Goal: Obtain resource: Obtain resource

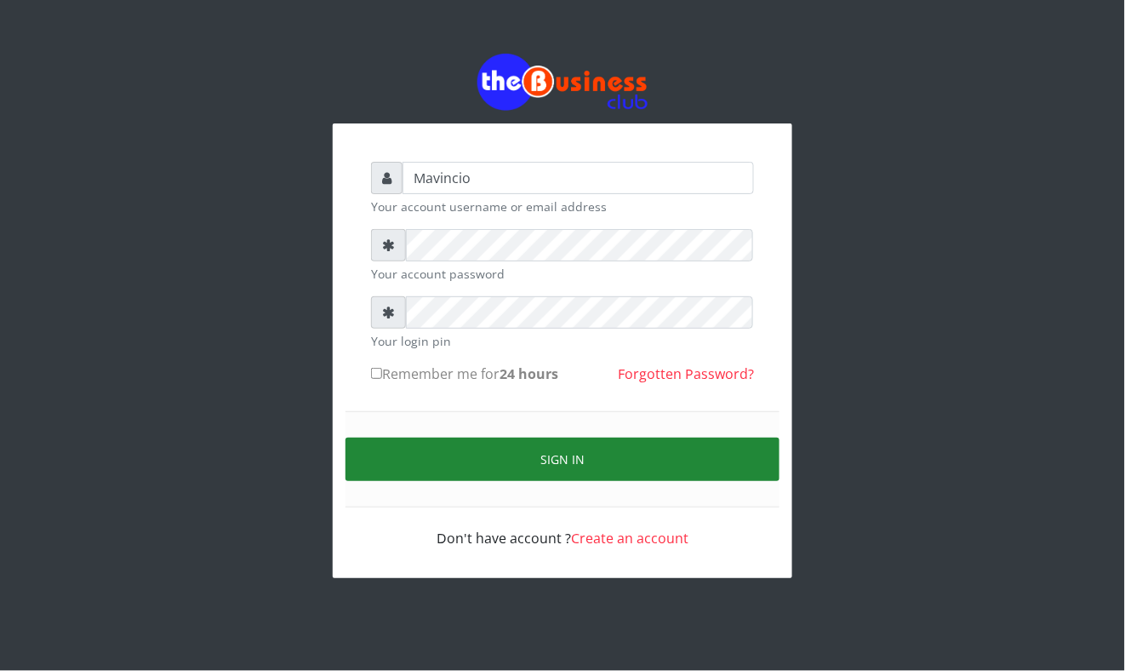
click at [495, 457] on button "Sign in" at bounding box center [563, 459] width 434 height 43
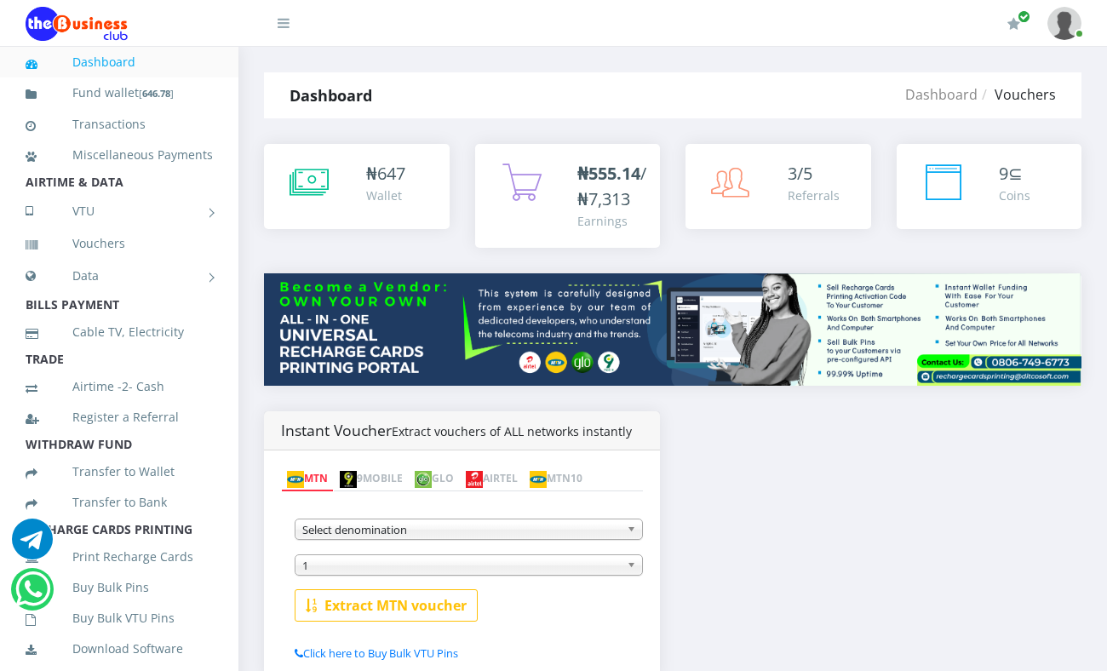
click at [14, 317] on li "BILLS PAYMENT" at bounding box center [119, 305] width 238 height 24
click at [83, 297] on link "Data" at bounding box center [119, 276] width 187 height 43
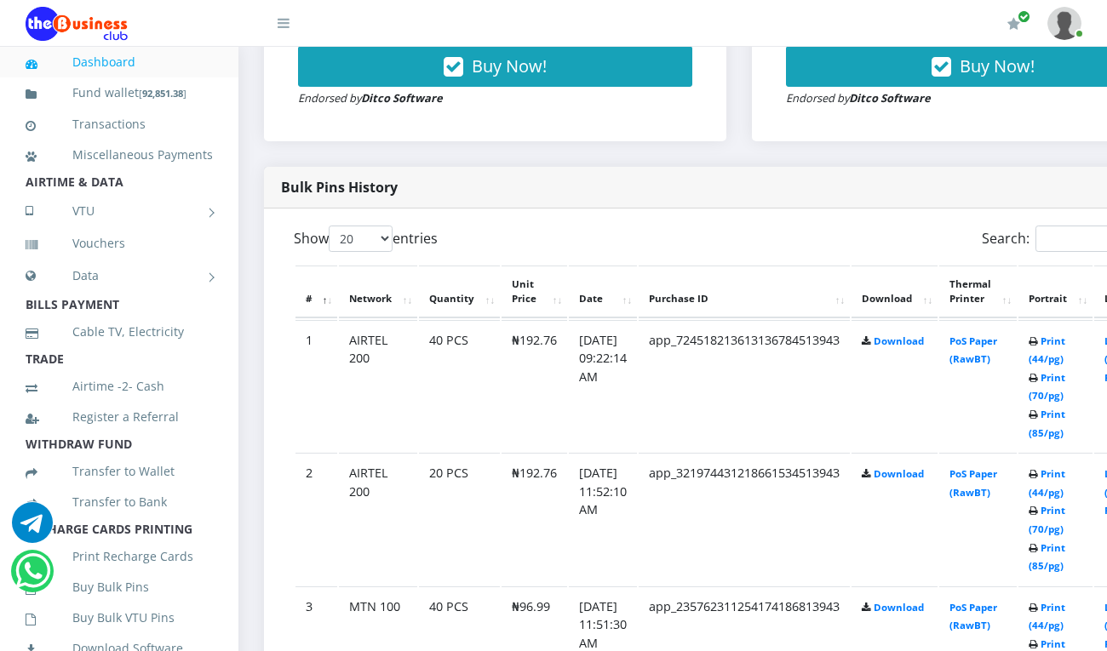
scroll to position [802, 0]
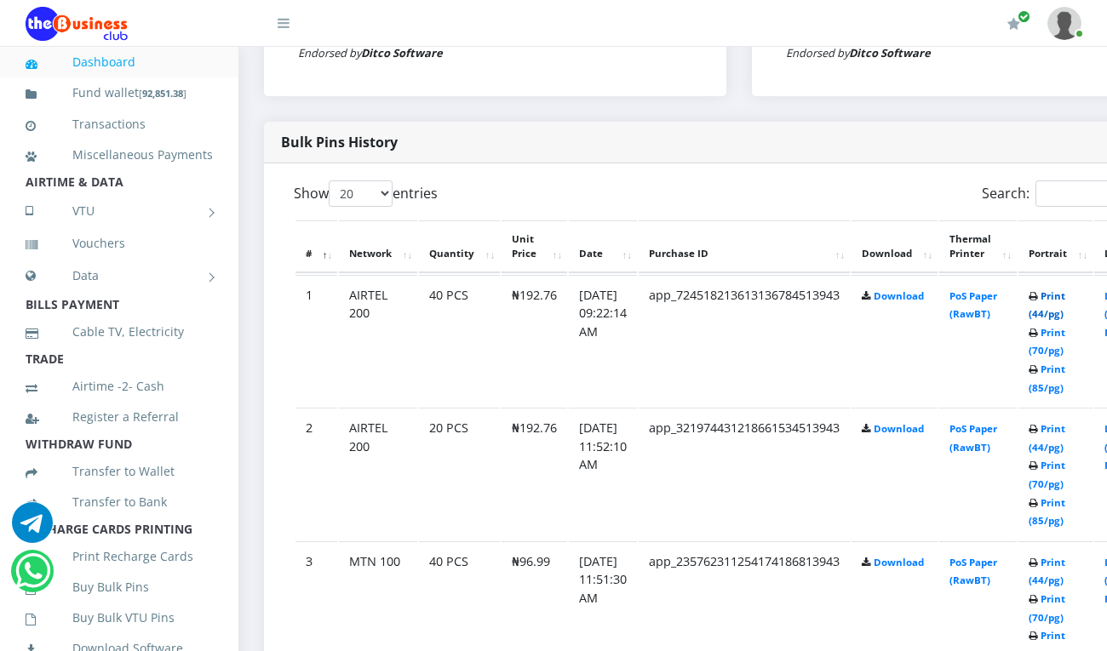
click at [1065, 295] on link "Print (44/pg)" at bounding box center [1046, 304] width 37 height 31
click at [1065, 298] on link "Print (44/pg)" at bounding box center [1046, 305] width 37 height 31
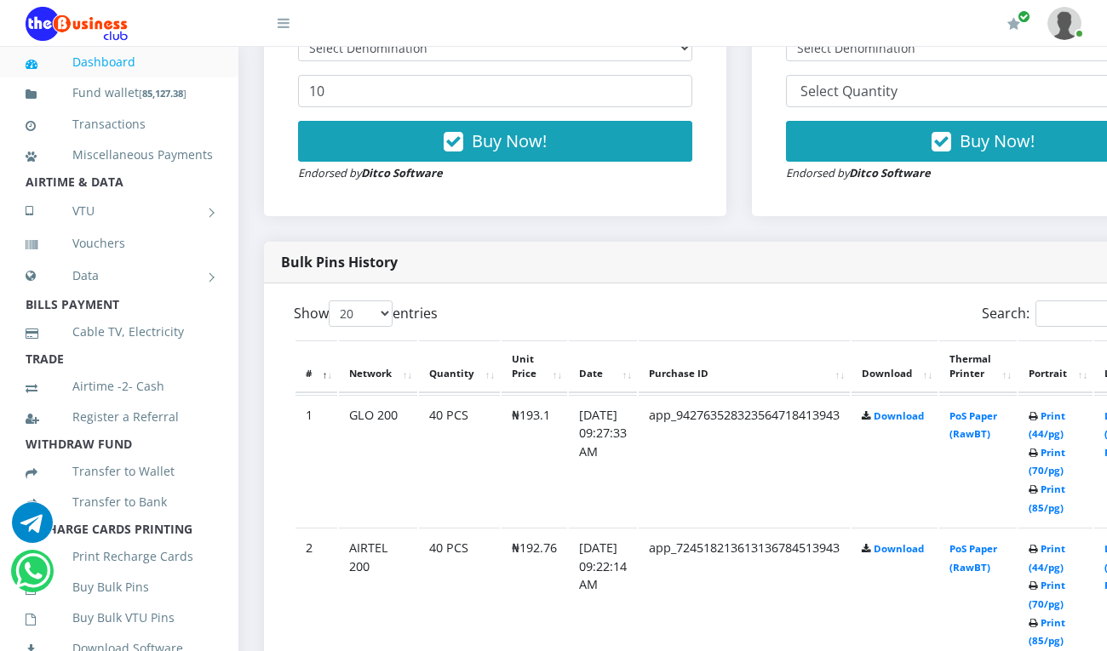
scroll to position [726, 0]
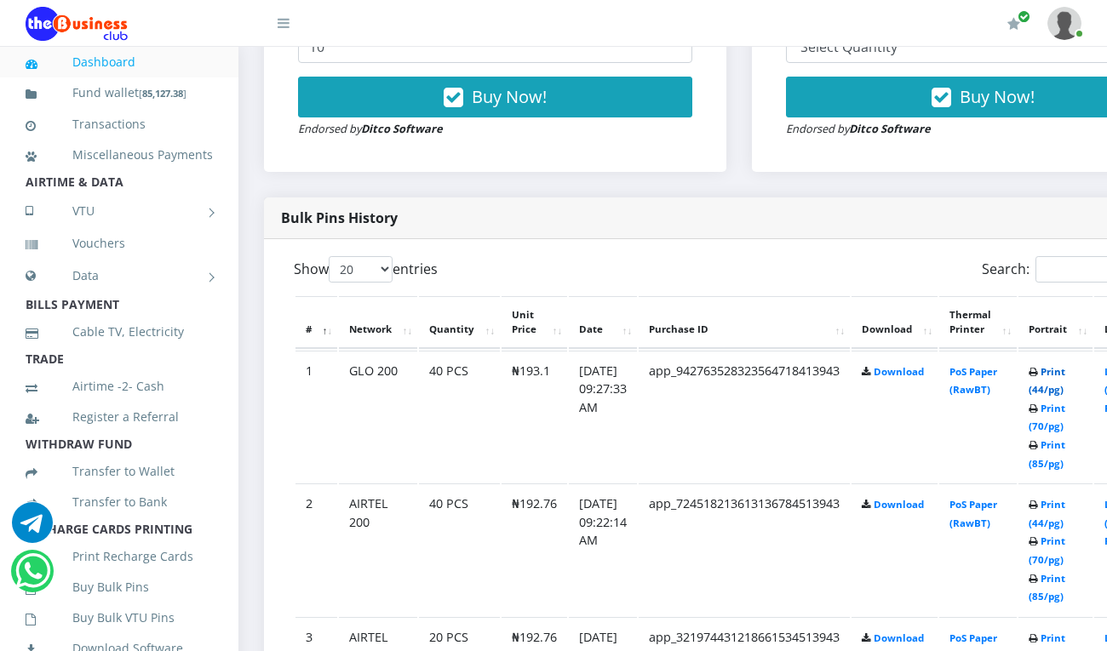
click at [1065, 372] on link "Print (44/pg)" at bounding box center [1046, 380] width 37 height 31
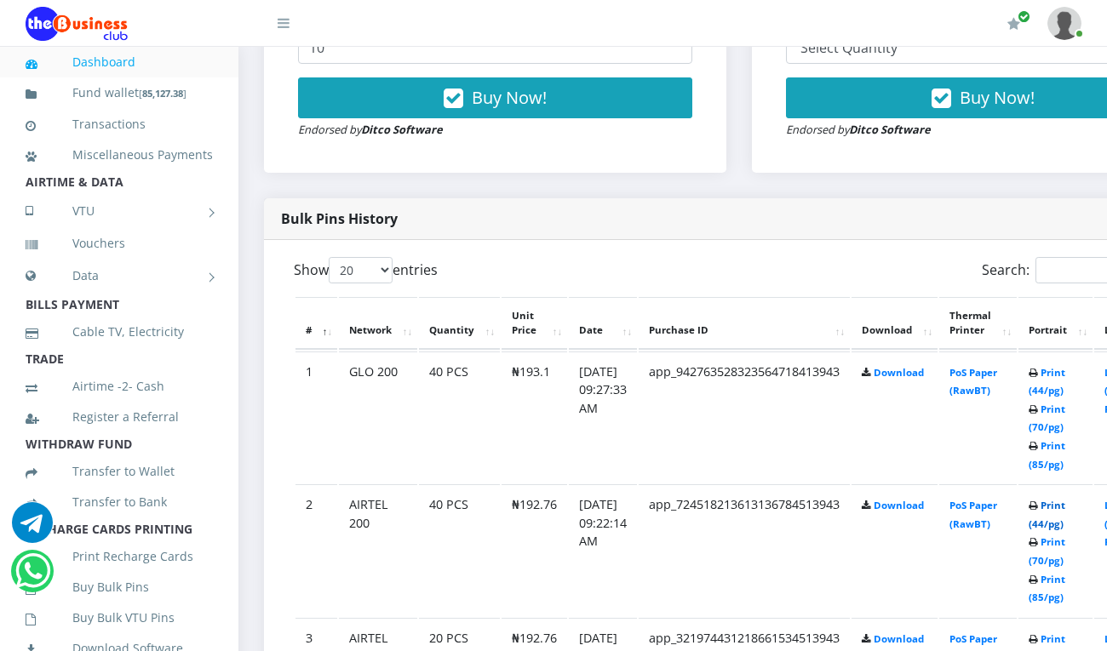
click at [1065, 508] on link "Print (44/pg)" at bounding box center [1046, 514] width 37 height 31
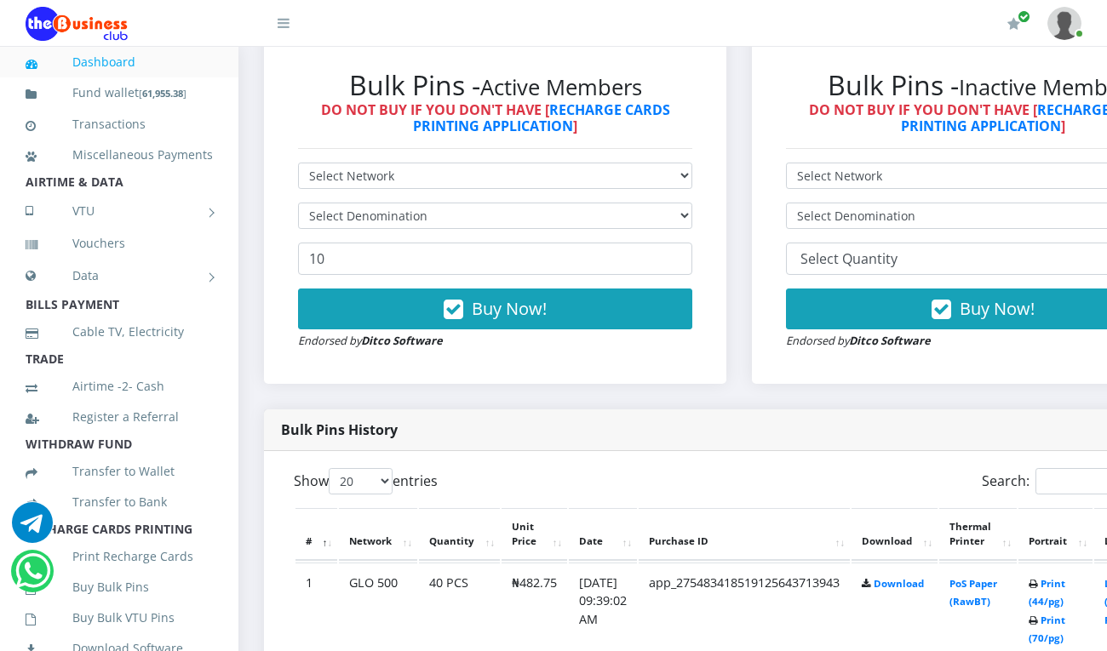
scroll to position [604, 0]
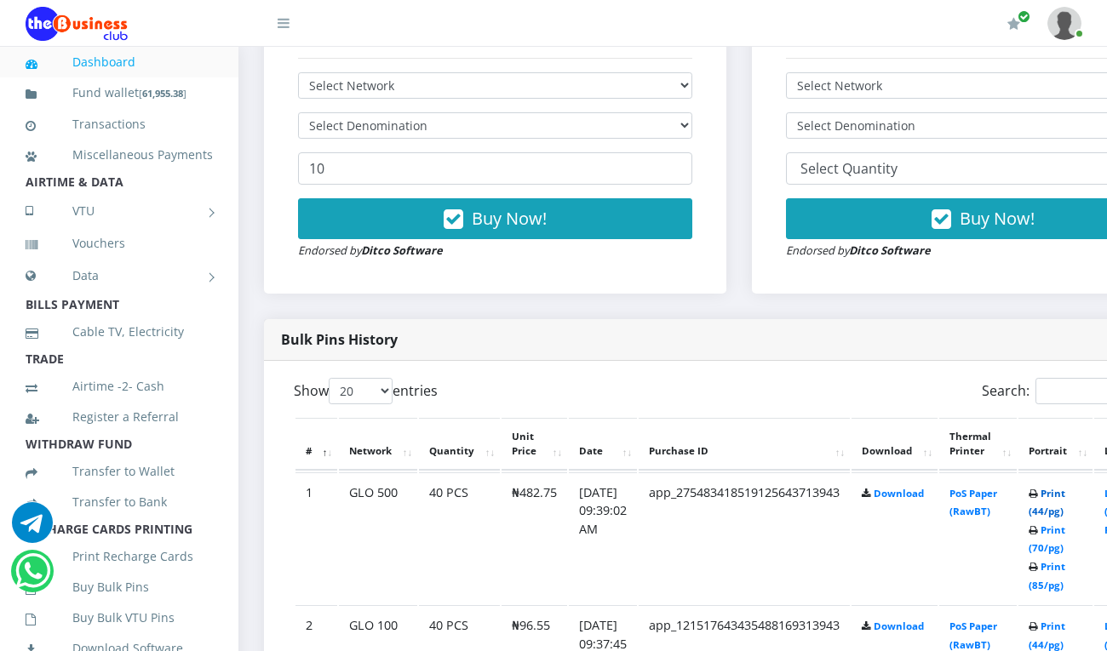
click at [1065, 492] on link "Print (44/pg)" at bounding box center [1046, 502] width 37 height 31
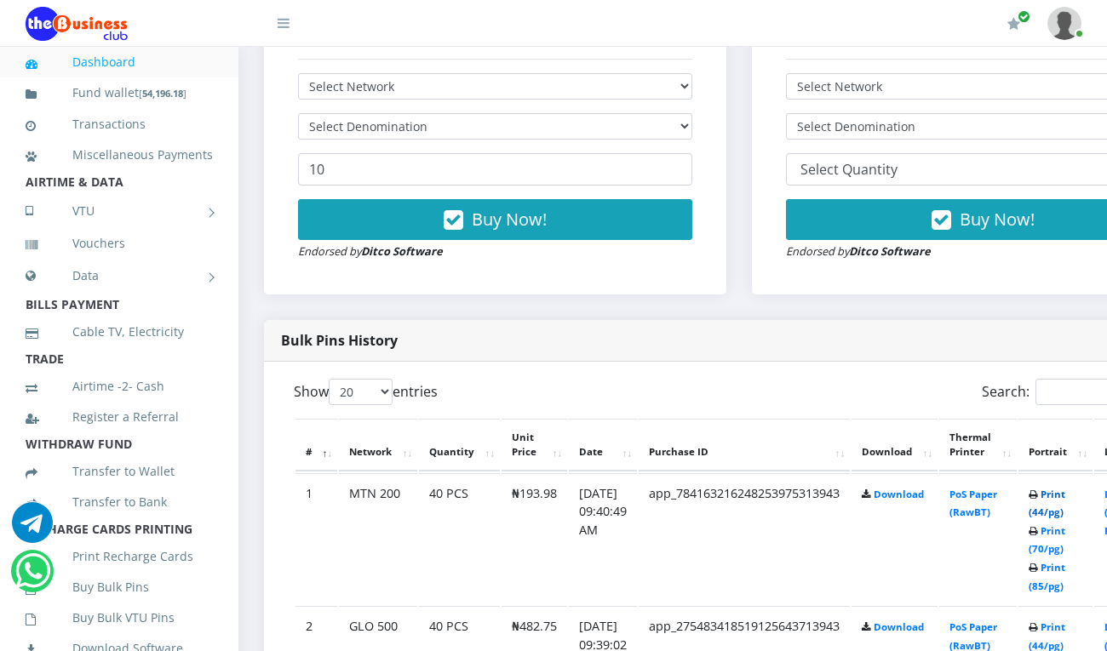
click at [1065, 494] on link "Print (44/pg)" at bounding box center [1046, 503] width 37 height 31
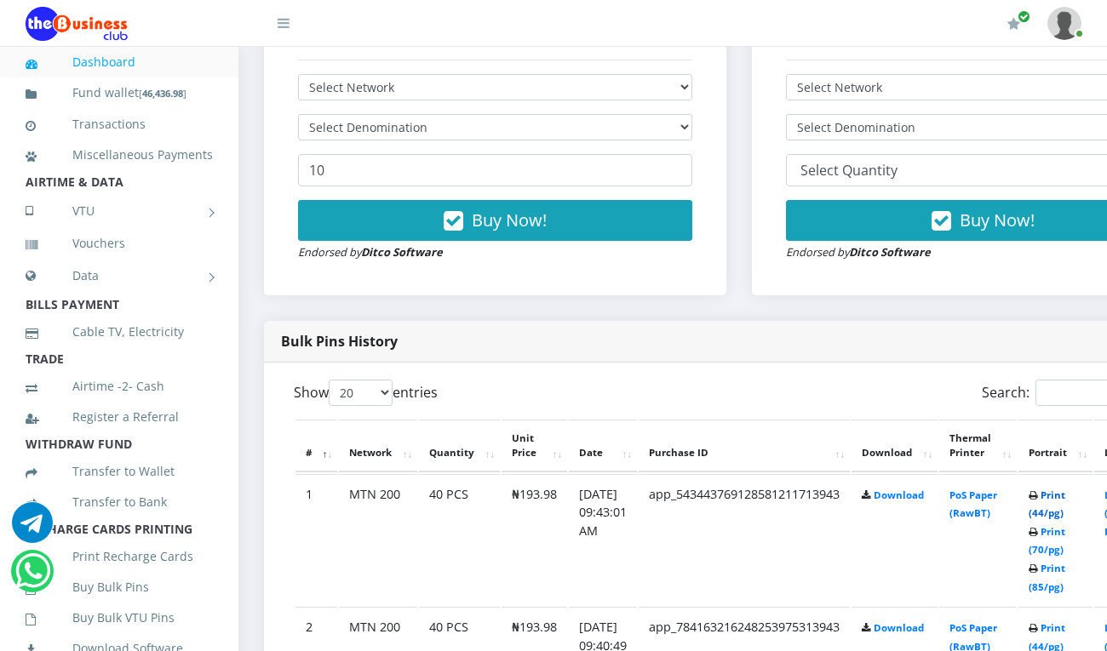
click at [1065, 497] on link "Print (44/pg)" at bounding box center [1046, 504] width 37 height 31
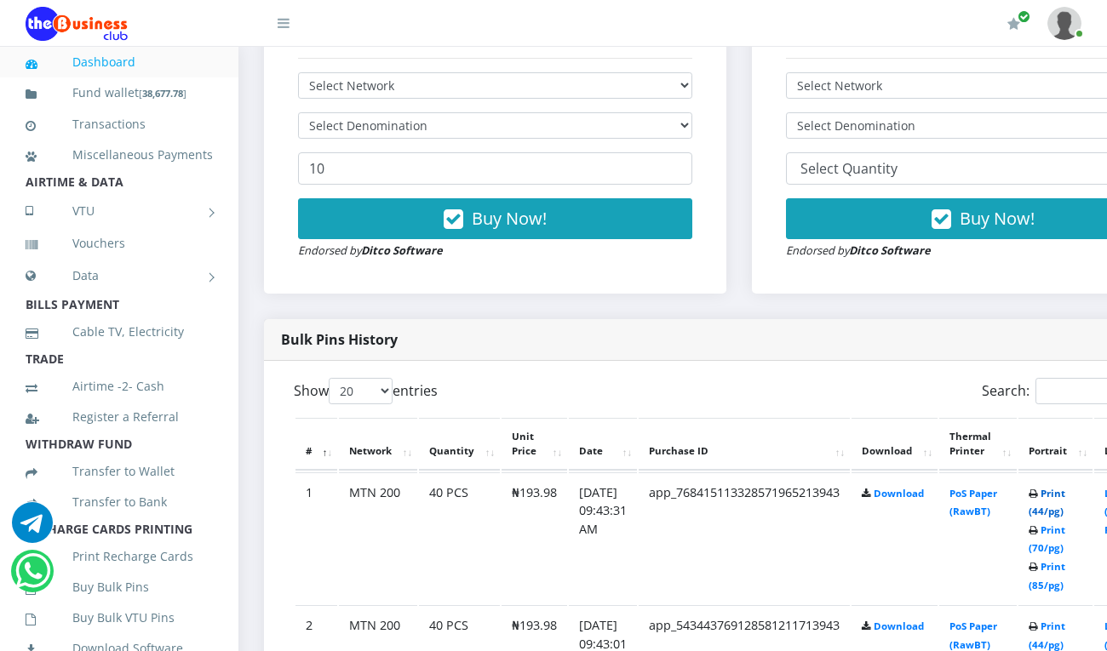
click at [1062, 492] on link "Print (44/pg)" at bounding box center [1046, 502] width 37 height 31
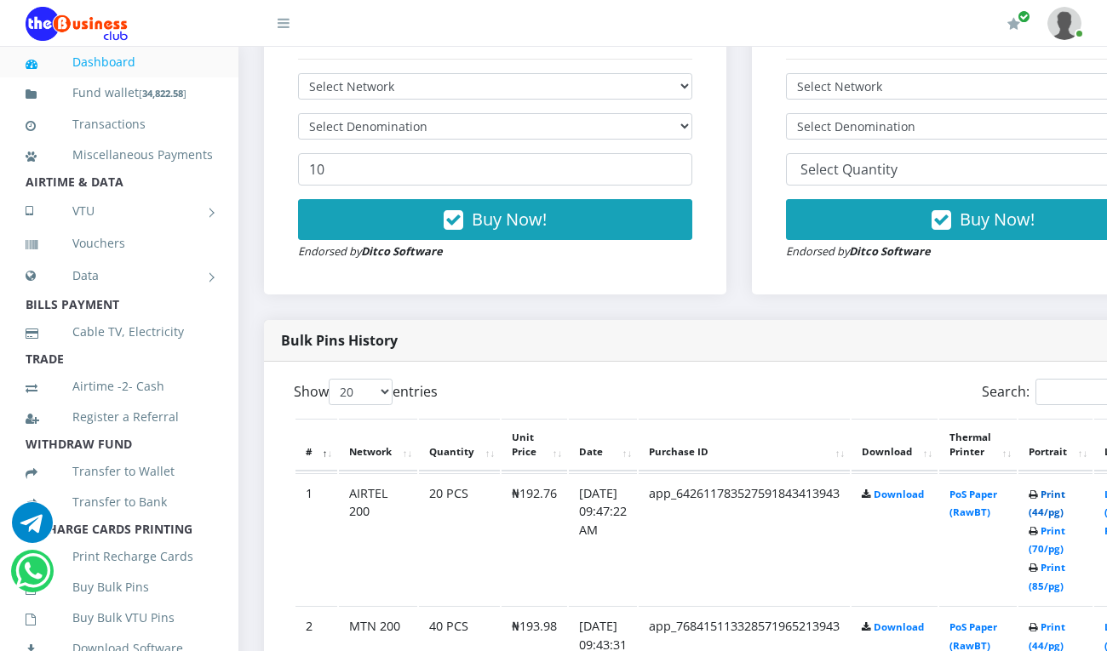
click at [1065, 497] on link "Print (44/pg)" at bounding box center [1046, 503] width 37 height 31
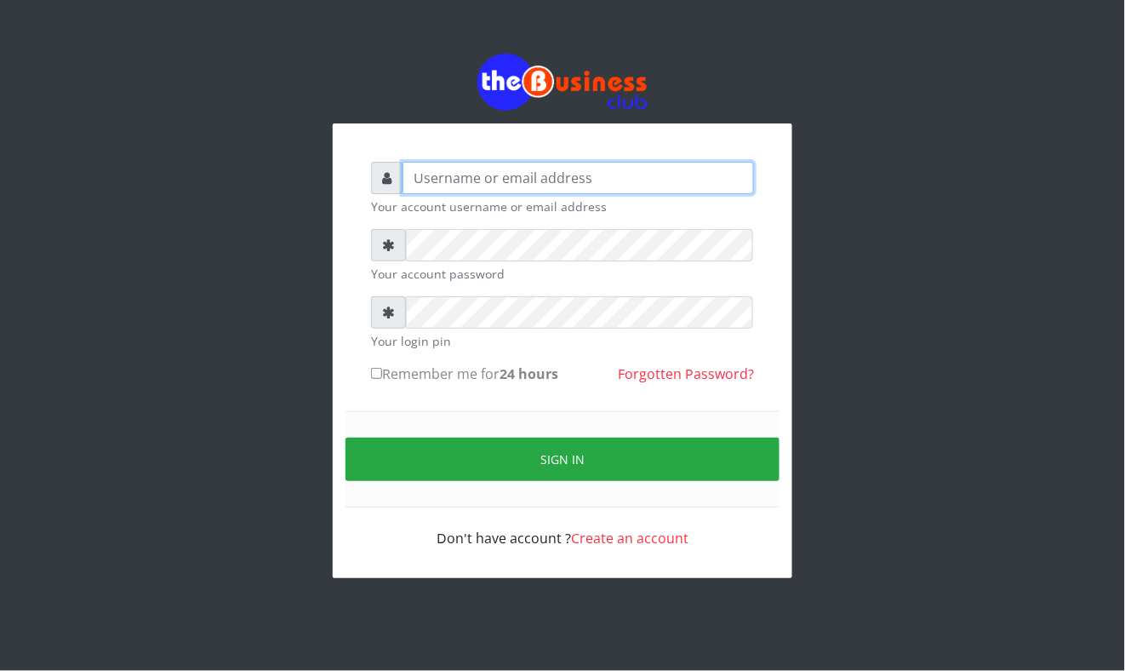
type input "Mavincio"
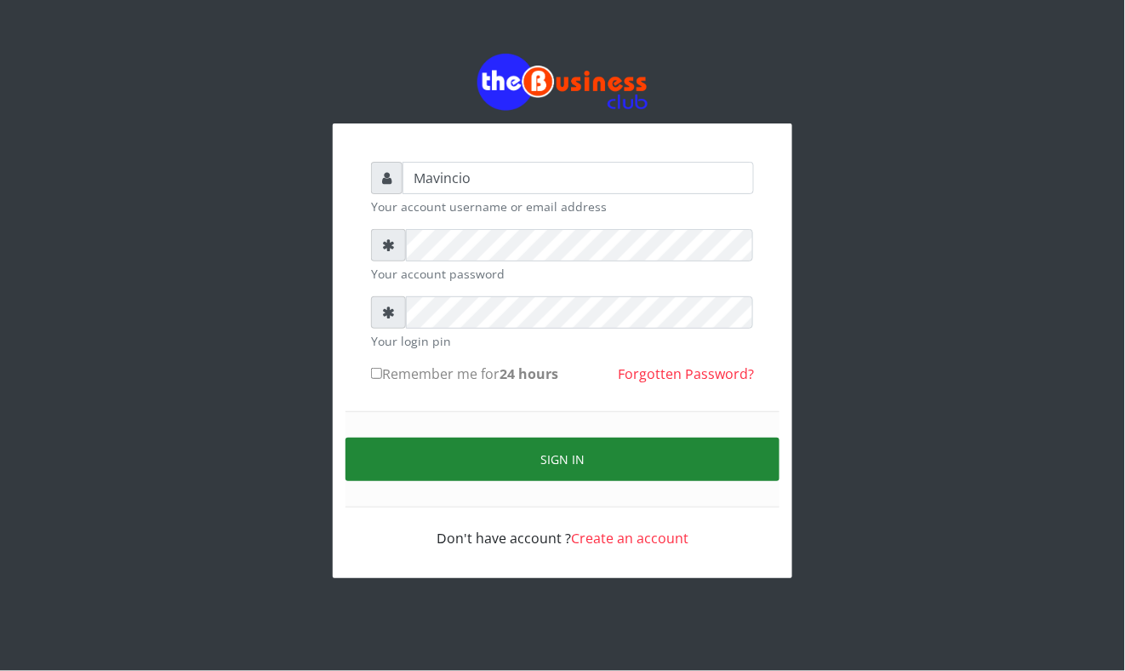
click at [541, 456] on button "Sign in" at bounding box center [563, 459] width 434 height 43
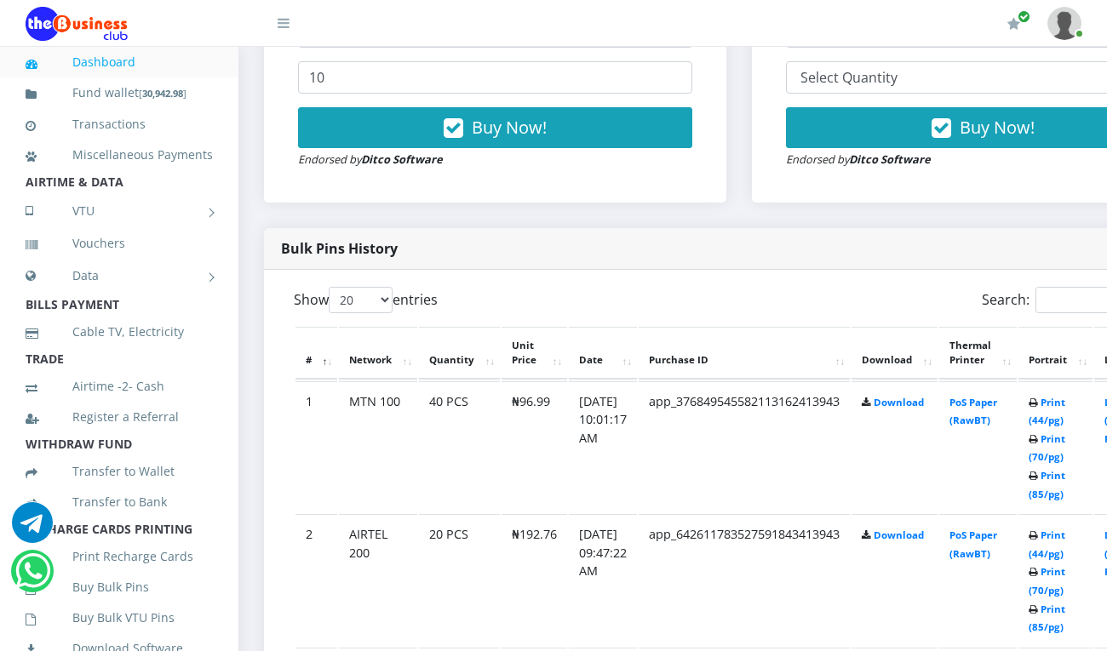
scroll to position [712, 0]
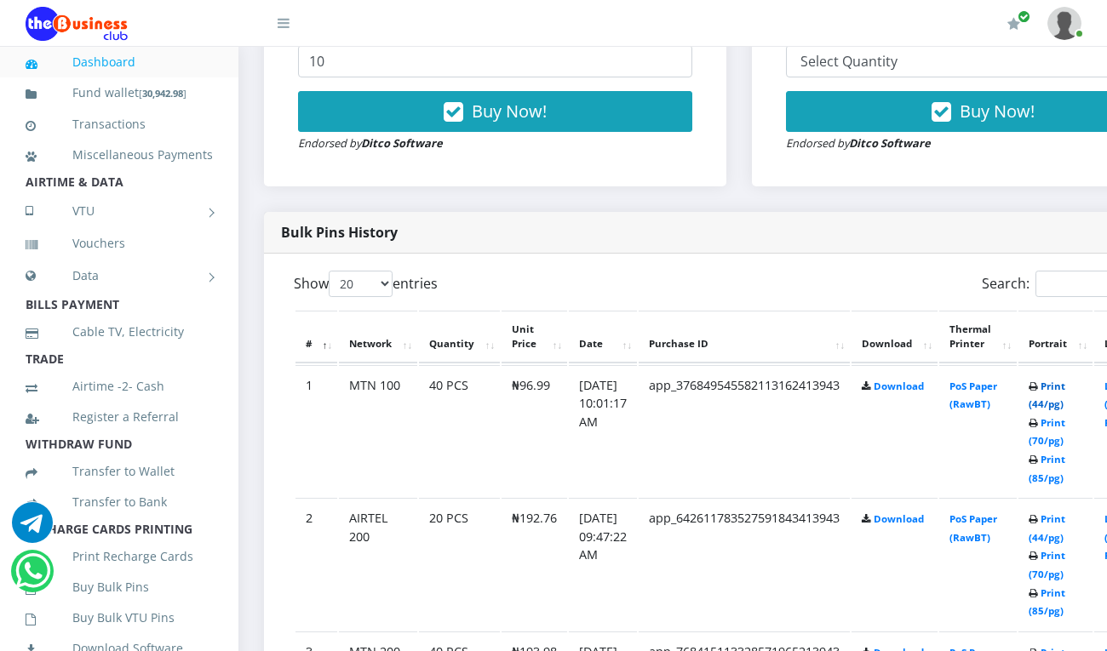
click at [1065, 386] on link "Print (44/pg)" at bounding box center [1046, 395] width 37 height 31
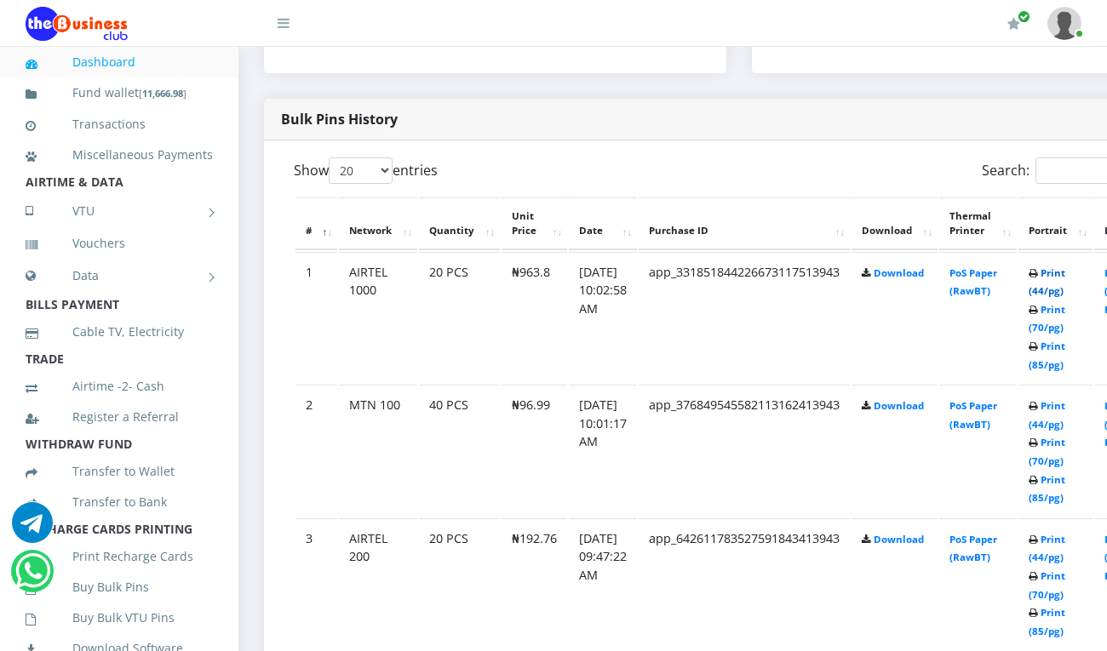
scroll to position [712, 0]
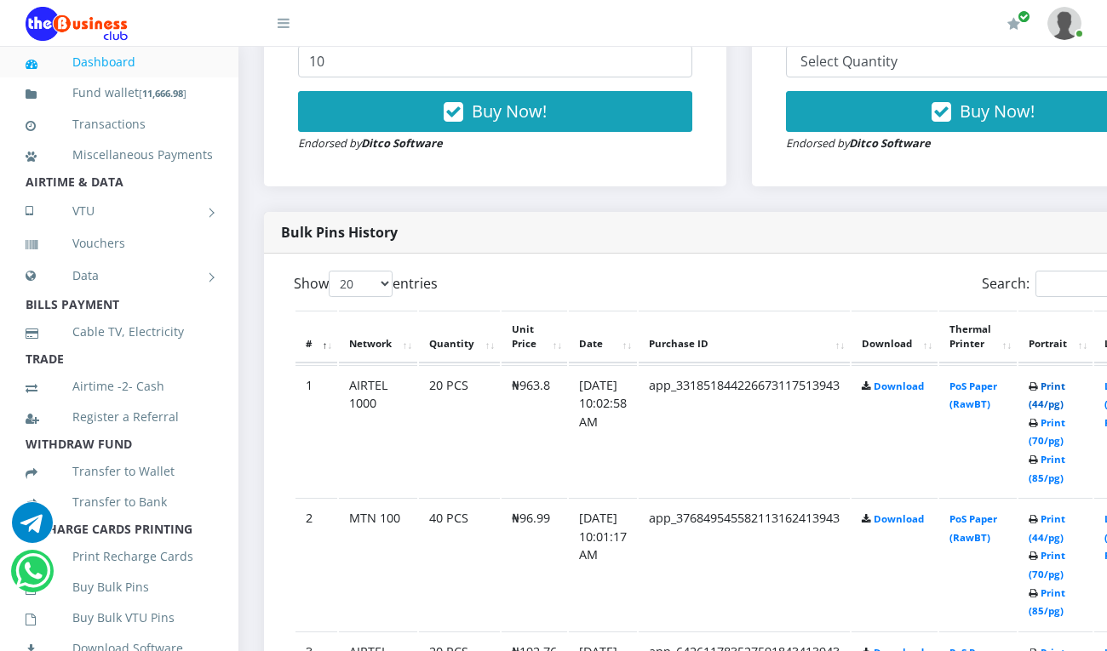
click at [1065, 390] on link "Print (44/pg)" at bounding box center [1046, 395] width 37 height 31
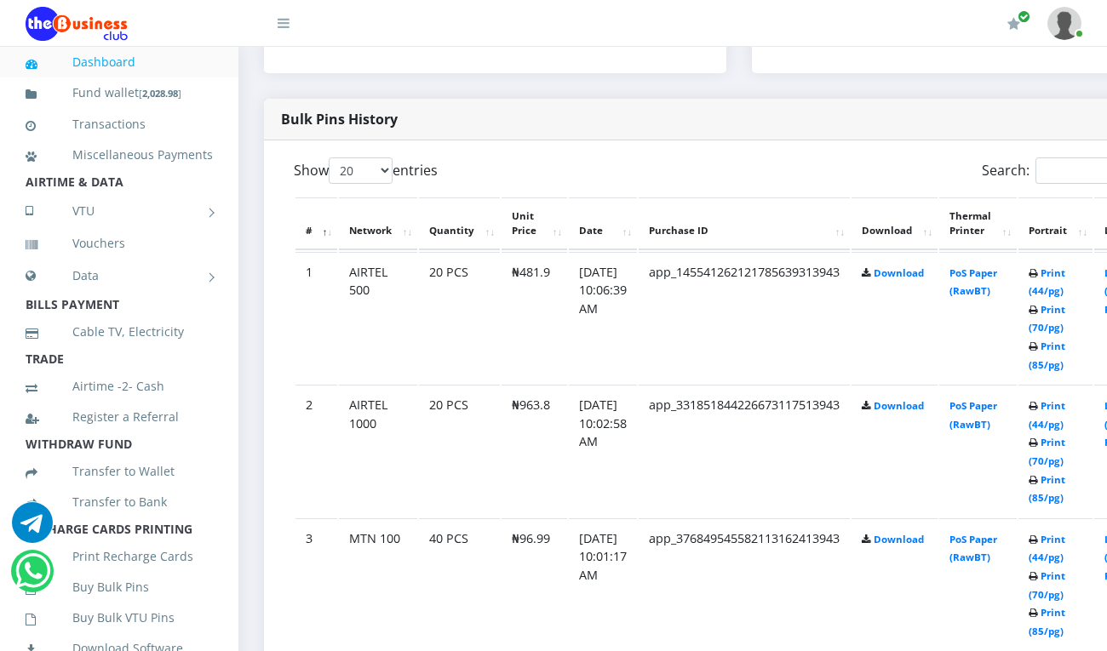
scroll to position [712, 0]
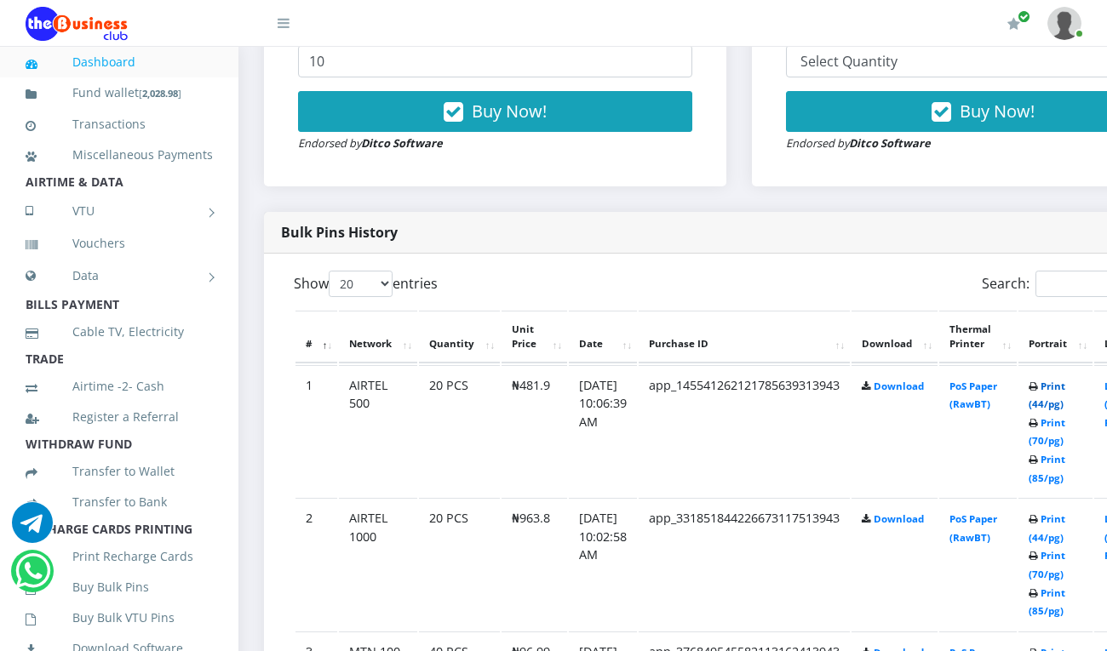
click at [1060, 388] on link "Print (44/pg)" at bounding box center [1046, 395] width 37 height 31
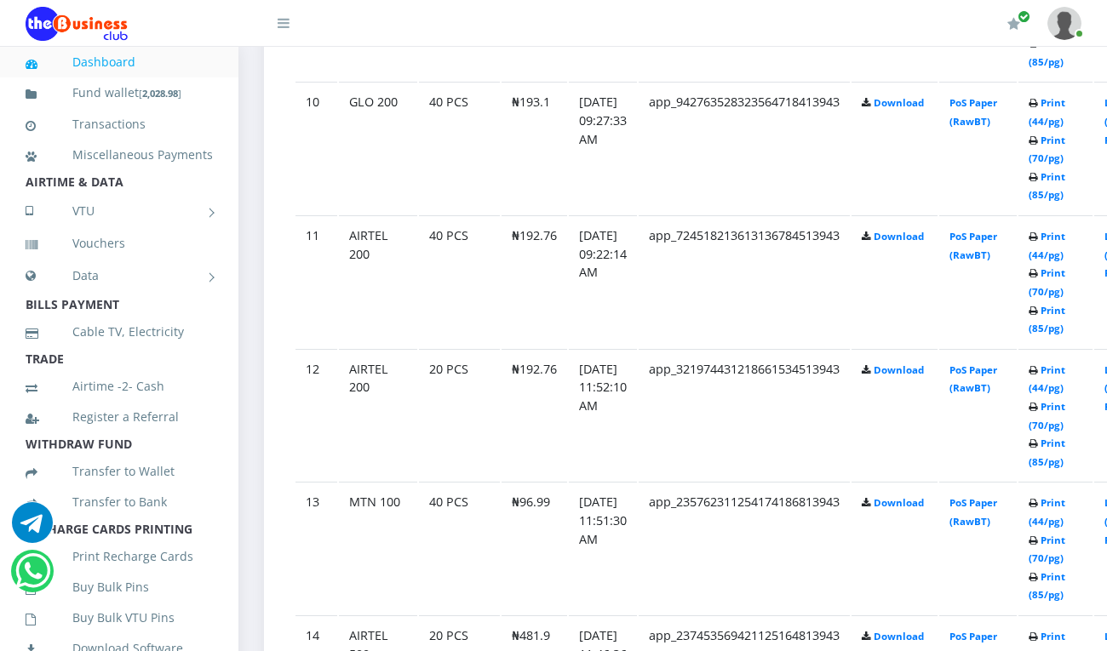
scroll to position [2150, 0]
